Goal: Information Seeking & Learning: Learn about a topic

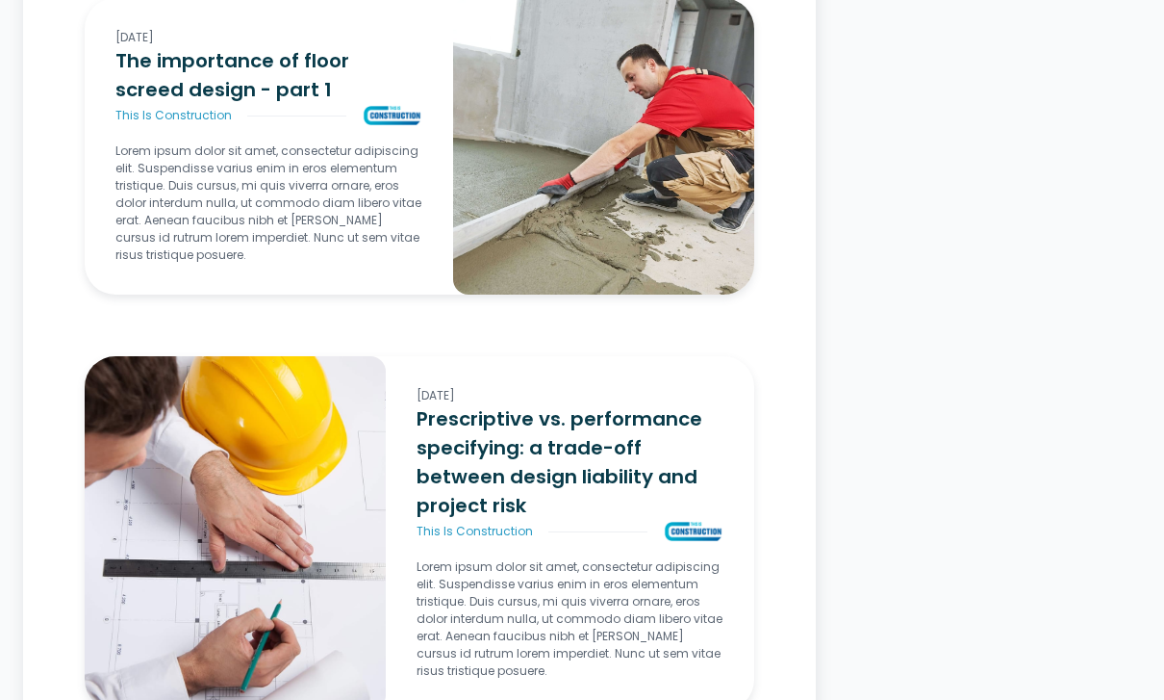
scroll to position [5620, 0]
click at [165, 100] on h3 "The importance of floor screed design - part 1" at bounding box center [268, 75] width 307 height 58
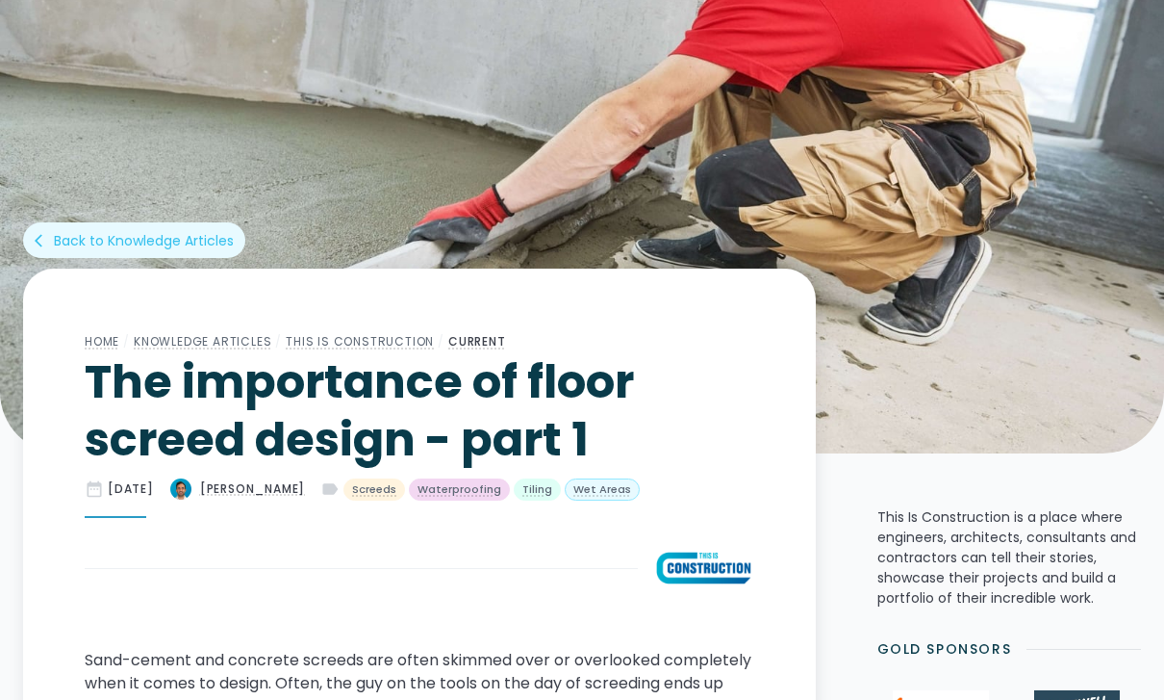
scroll to position [384, 0]
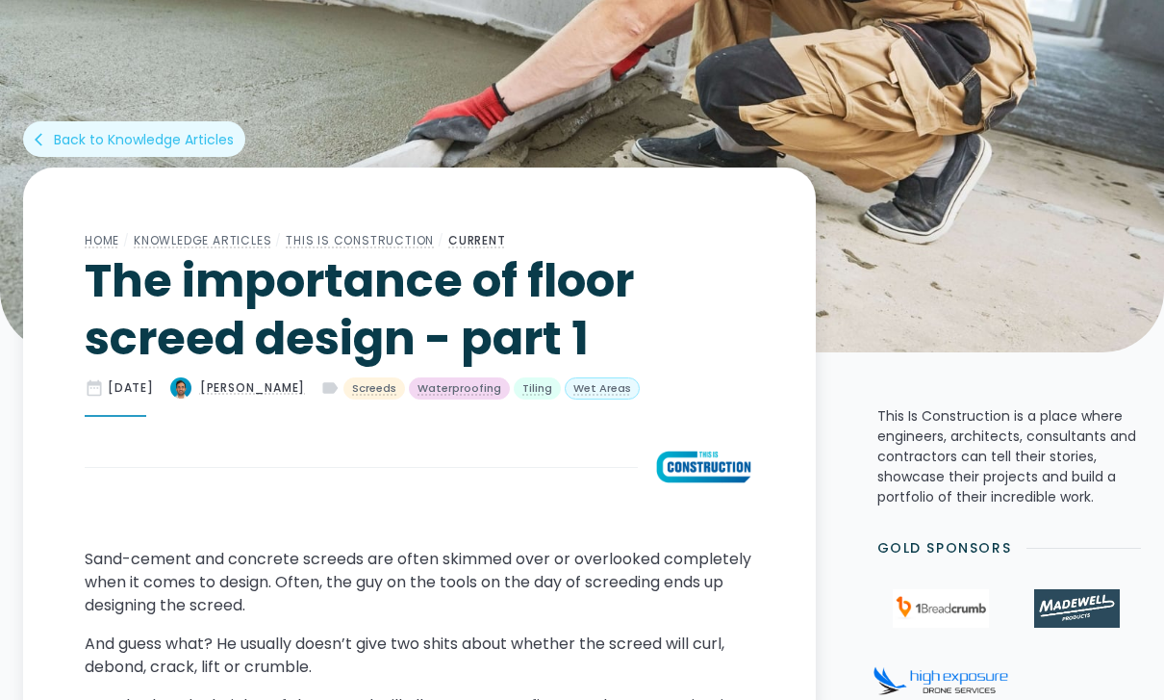
click at [396, 391] on div "Screeds" at bounding box center [374, 388] width 44 height 16
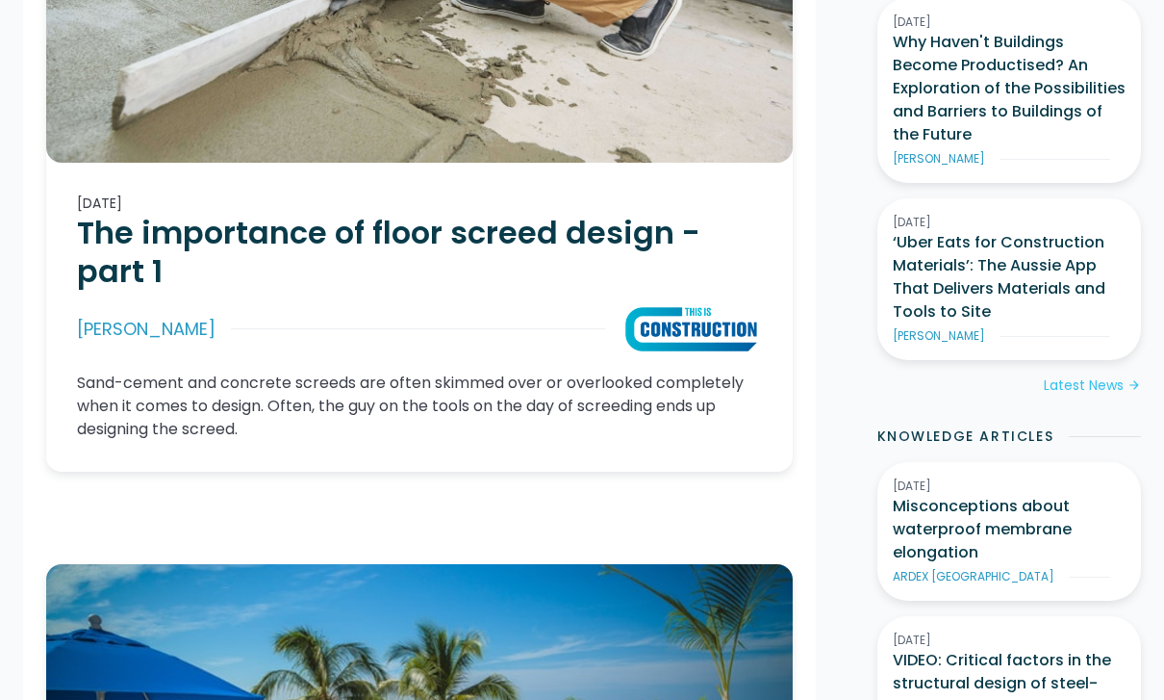
scroll to position [859, 0]
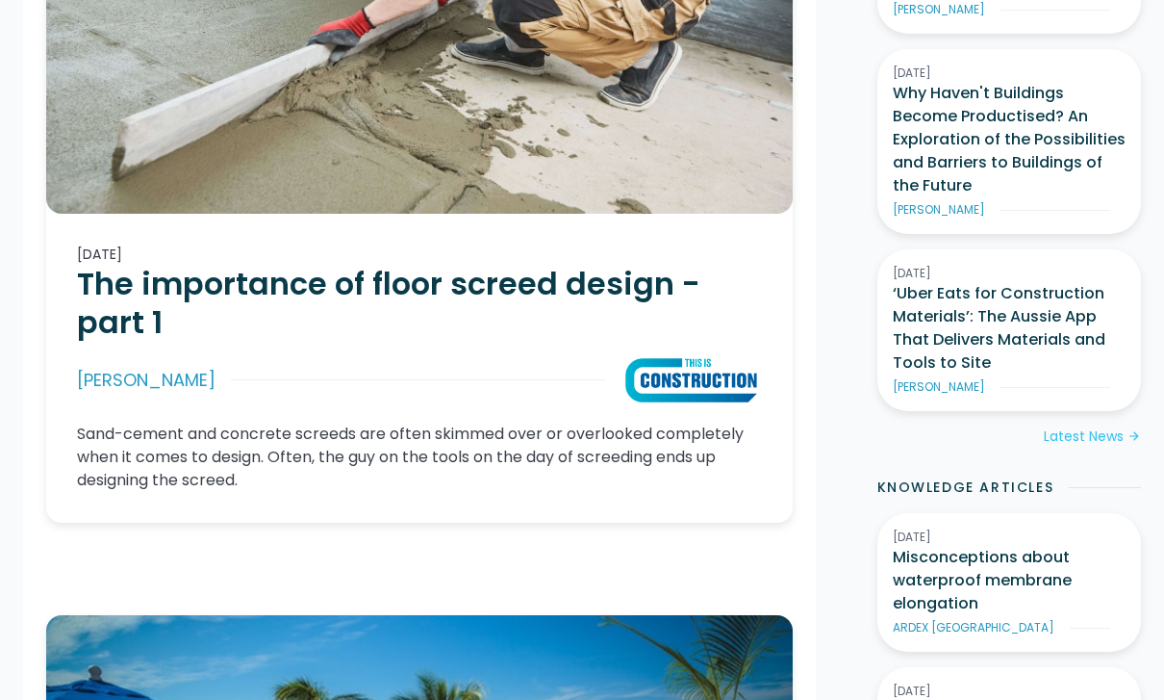
click at [100, 290] on h2 "The importance of floor screed design - part 1" at bounding box center [419, 303] width 685 height 77
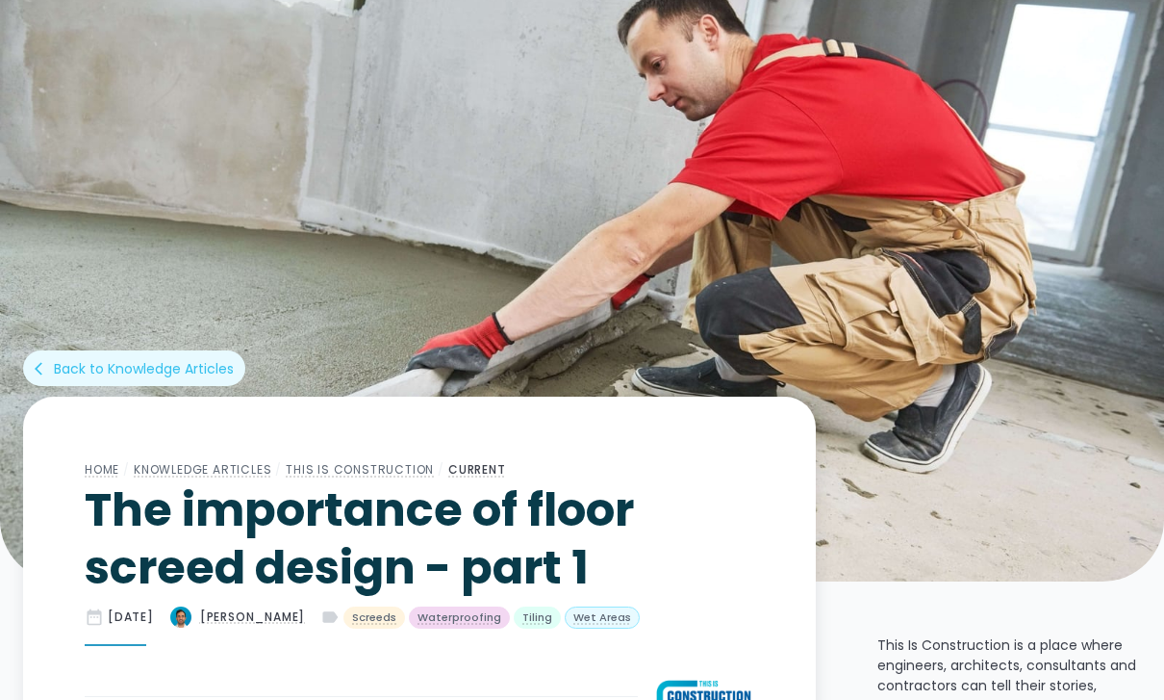
scroll to position [163, 0]
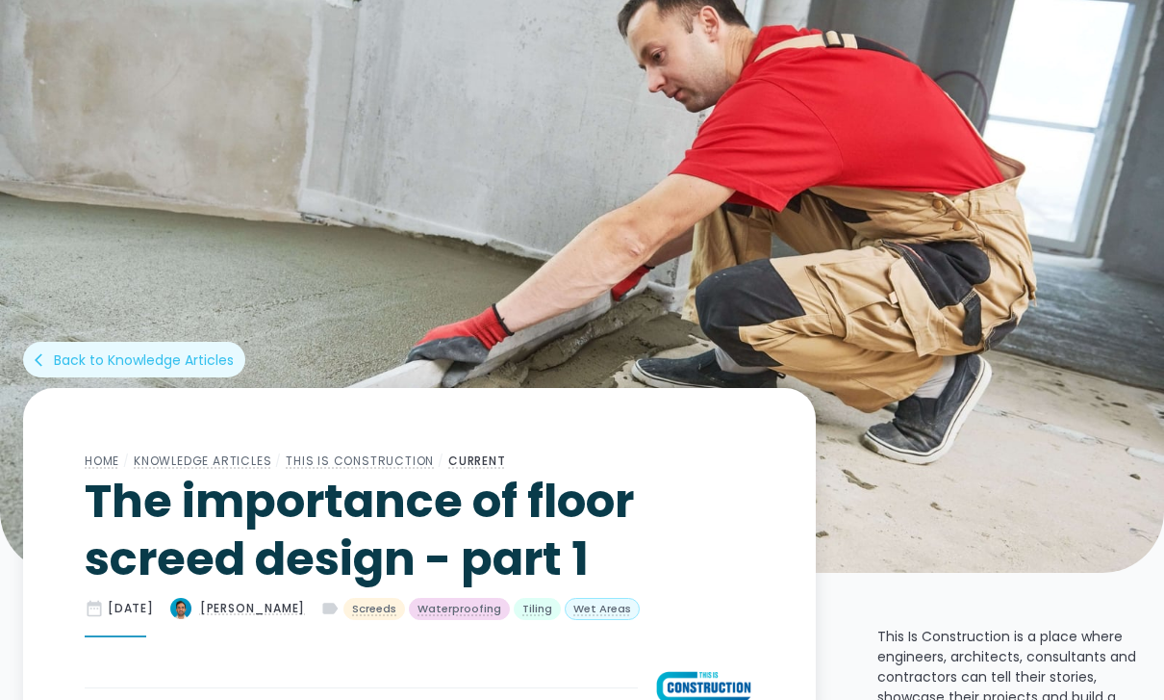
click at [631, 604] on div "Wet Areas" at bounding box center [602, 609] width 58 height 16
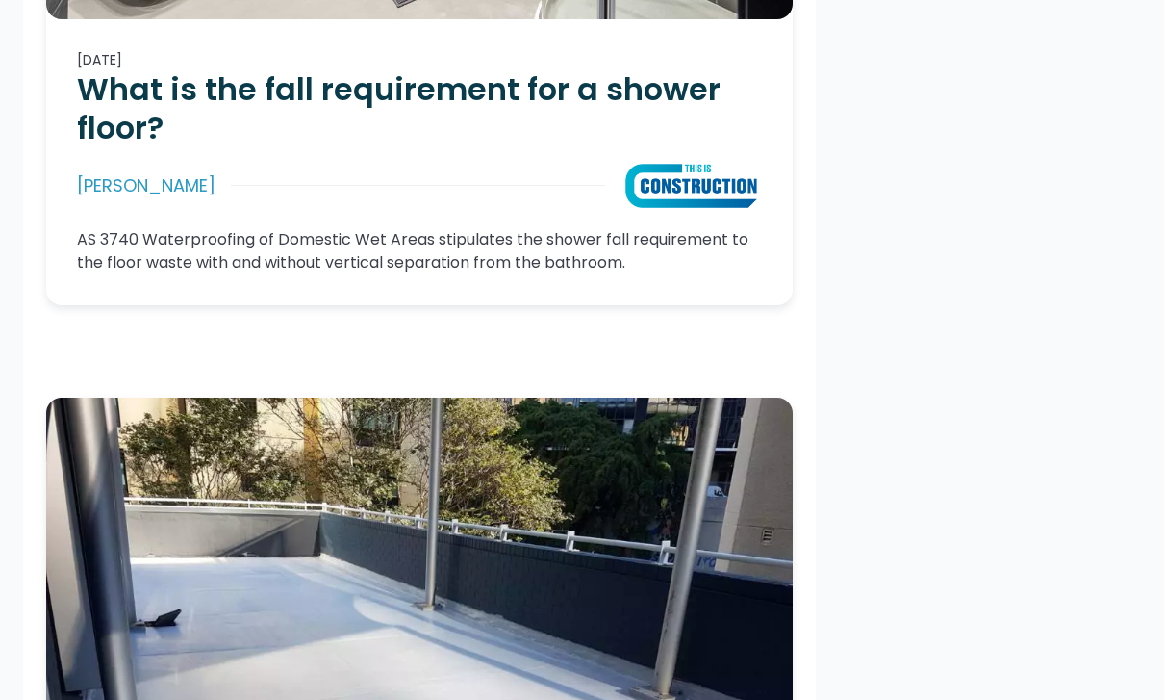
scroll to position [3492, 0]
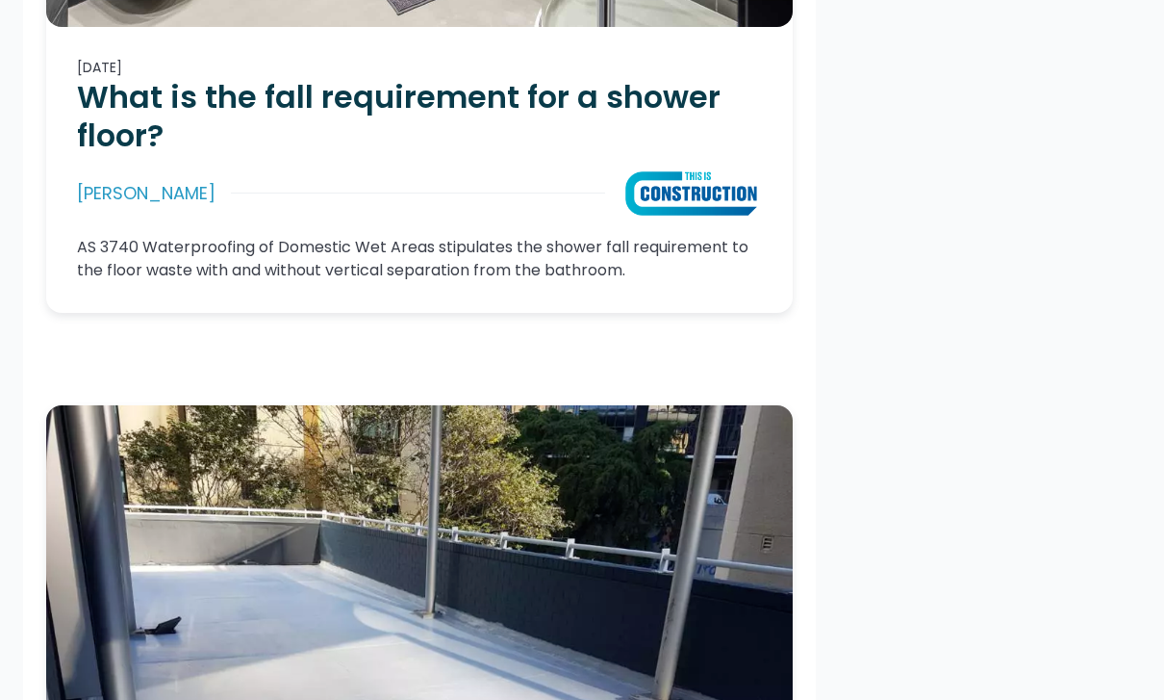
click at [130, 277] on p "AS 3740 Waterproofing of Domestic Wet Areas stipulates the shower fall requirem…" at bounding box center [419, 259] width 685 height 46
